Goal: Task Accomplishment & Management: Manage account settings

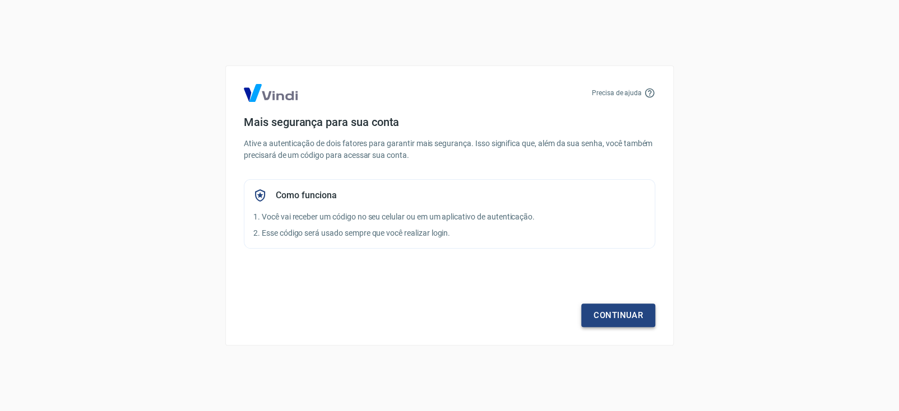
click at [629, 319] on link "Continuar" at bounding box center [618, 316] width 74 height 24
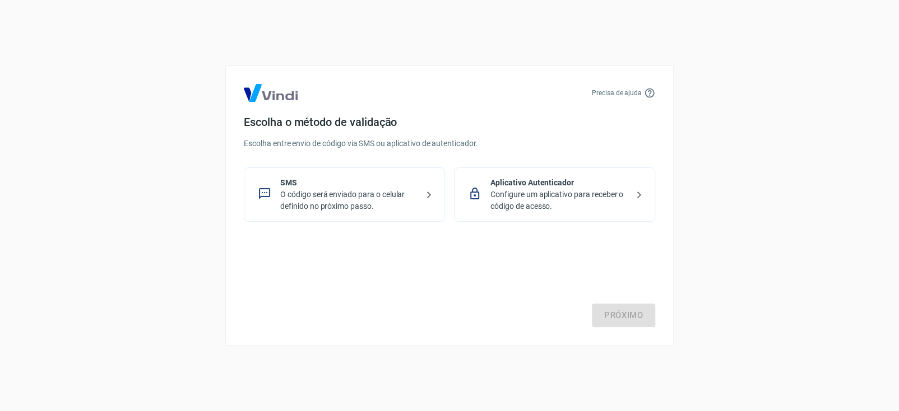
click at [345, 201] on p "O código será enviado para o celular definido no próximo passo." at bounding box center [348, 201] width 137 height 24
click at [611, 322] on link "Próximo" at bounding box center [623, 316] width 63 height 24
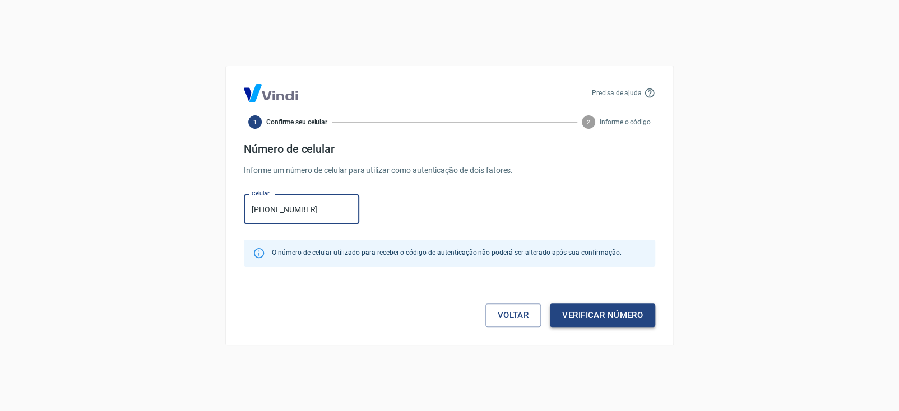
type input "[PHONE_NUMBER]"
click at [631, 308] on button "Verificar número" at bounding box center [602, 316] width 105 height 24
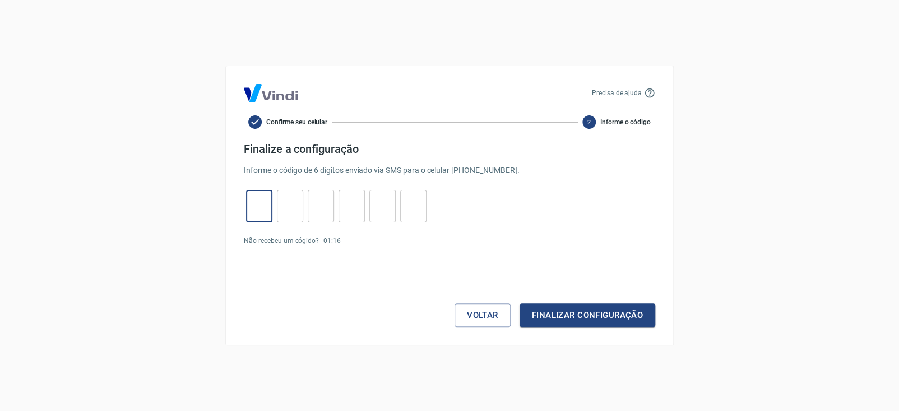
click at [267, 215] on input "tel" at bounding box center [259, 206] width 26 height 24
type input "6"
type input "8"
type input "0"
type input "3"
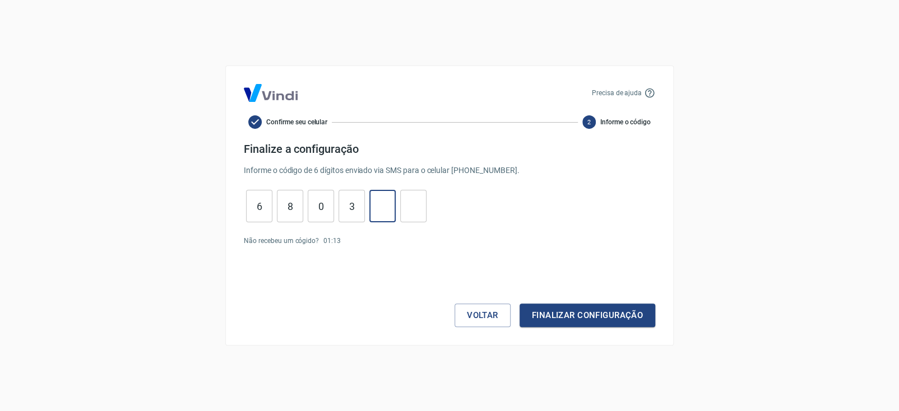
type input "3"
type input "6"
click at [599, 317] on button "Finalizar configuração" at bounding box center [587, 316] width 136 height 24
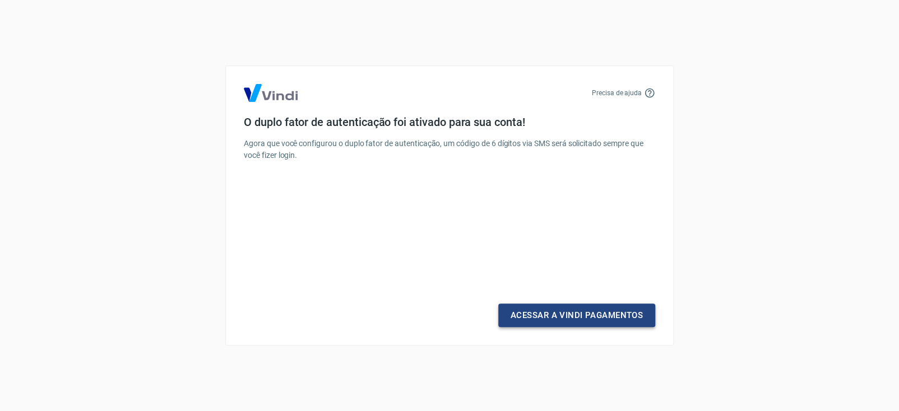
click at [598, 306] on link "Acessar a Vindi Pagamentos" at bounding box center [576, 316] width 157 height 24
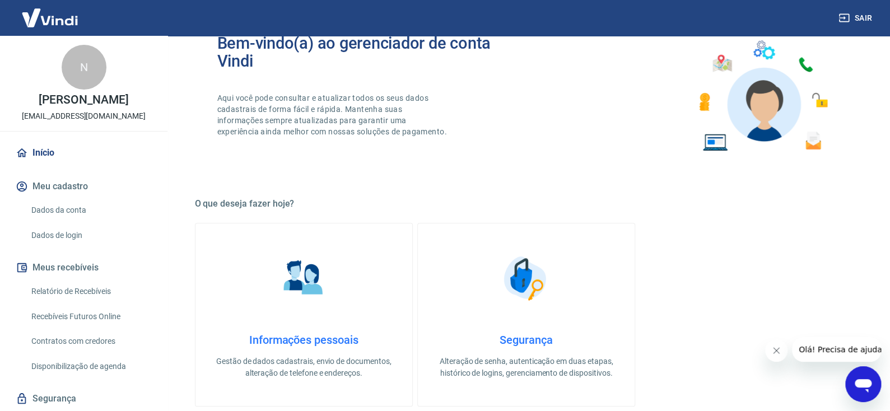
click at [66, 212] on link "Dados da conta" at bounding box center [90, 210] width 127 height 23
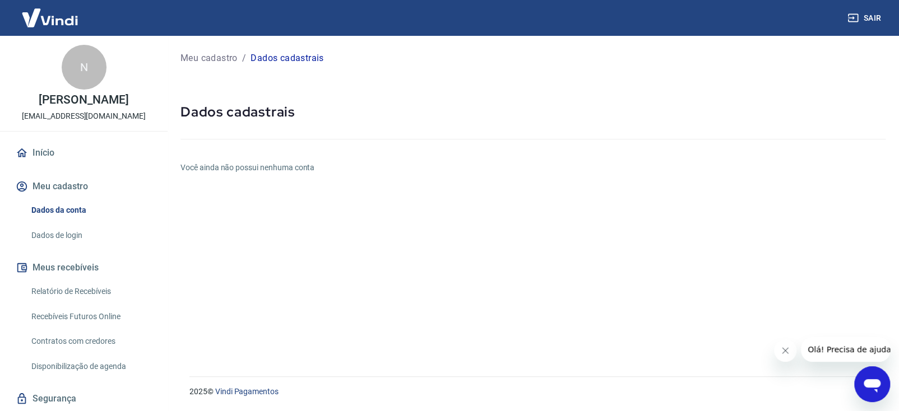
click at [864, 380] on icon "Abrir janela de mensagens" at bounding box center [871, 385] width 17 height 13
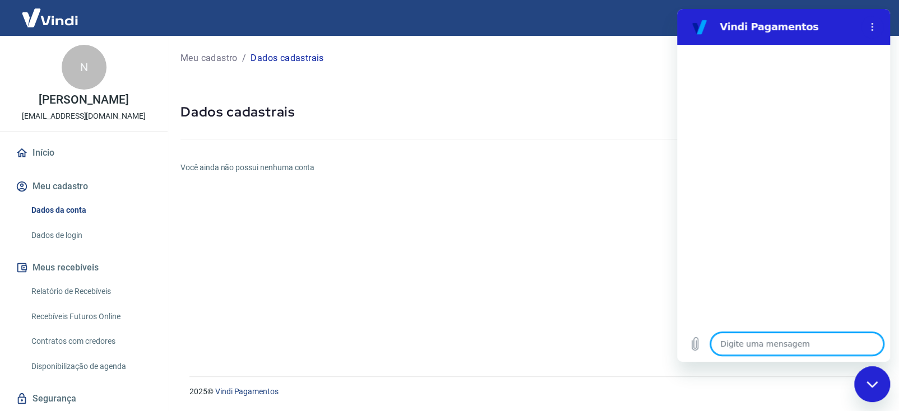
type textarea "x"
